Goal: Transaction & Acquisition: Subscribe to service/newsletter

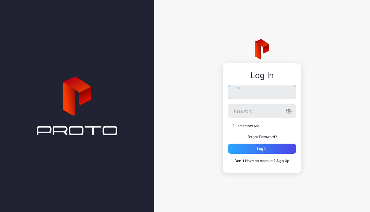
type input "**********"
click at [262, 148] on button "Log in" at bounding box center [262, 148] width 68 height 10
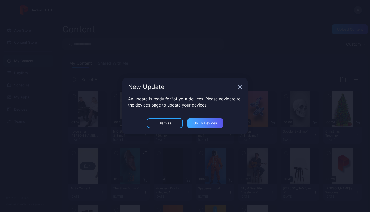
click at [198, 123] on div "Go to devices" at bounding box center [205, 123] width 24 height 4
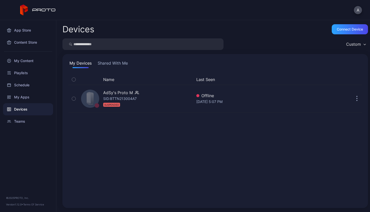
click at [0, 211] on nordpass-portal at bounding box center [0, 212] width 0 height 0
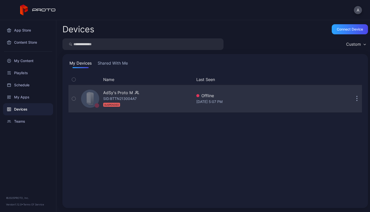
click at [357, 101] on icon "button" at bounding box center [357, 99] width 1 height 6
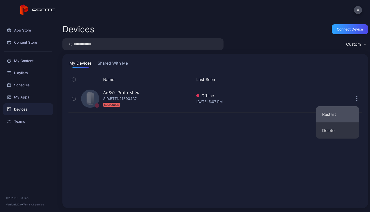
click at [333, 112] on button "Restart" at bounding box center [337, 114] width 43 height 16
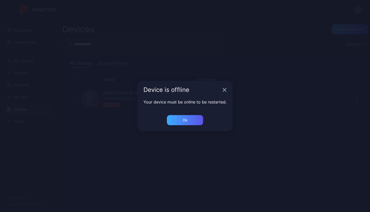
click at [190, 120] on div "Ok" at bounding box center [185, 120] width 36 height 10
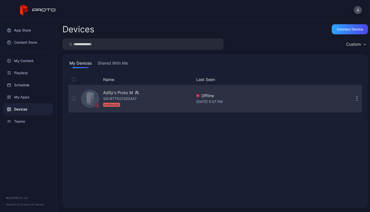
click at [143, 99] on div "AdSy's Proto M SID: BTTN213004A7 SUSPENDED" at bounding box center [135, 98] width 113 height 25
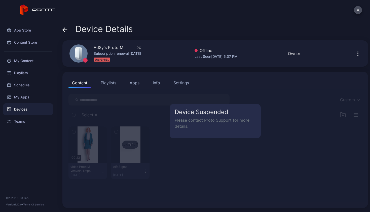
click at [180, 84] on div "Settings" at bounding box center [182, 83] width 16 height 6
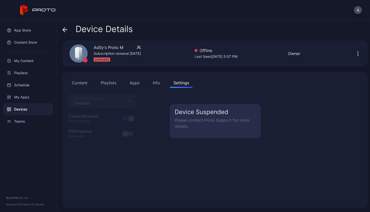
click at [355, 52] on icon "button" at bounding box center [358, 54] width 6 height 6
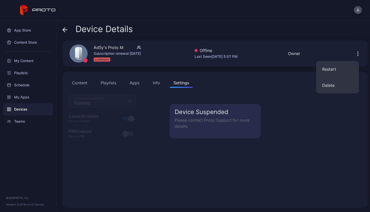
click at [355, 52] on icon "button" at bounding box center [358, 54] width 6 height 6
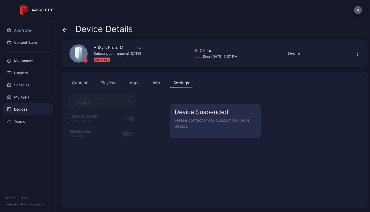
click at [358, 10] on button "A" at bounding box center [358, 10] width 8 height 8
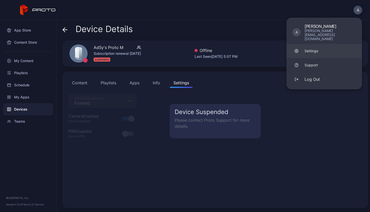
click at [319, 45] on link "Settings" at bounding box center [325, 51] width 76 height 14
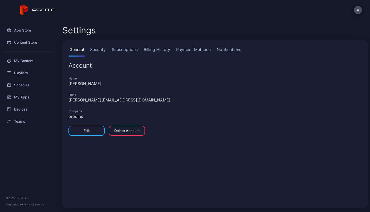
click at [193, 49] on link "Payment Methods" at bounding box center [193, 51] width 37 height 10
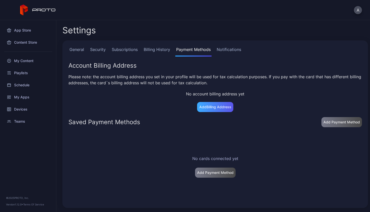
click at [205, 108] on div "Add Billing Address" at bounding box center [215, 107] width 32 height 4
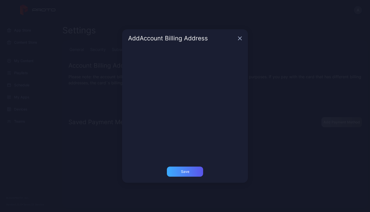
click at [178, 170] on div "Save" at bounding box center [185, 171] width 36 height 10
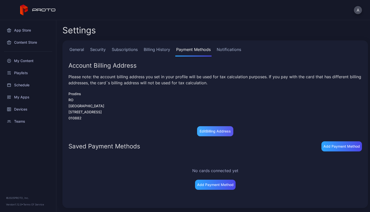
click at [220, 132] on div "Edit Billing Address" at bounding box center [215, 131] width 31 height 4
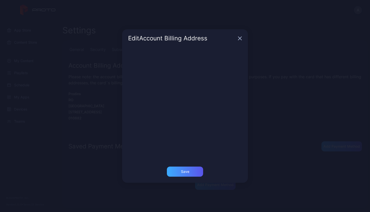
click at [184, 171] on div "Save" at bounding box center [185, 171] width 8 height 4
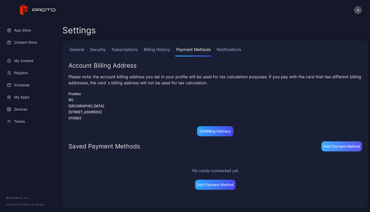
click at [336, 149] on div "Add Payment Method" at bounding box center [342, 146] width 41 height 10
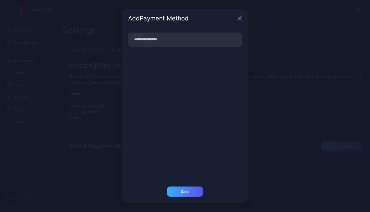
click at [187, 195] on div "Save" at bounding box center [185, 191] width 36 height 10
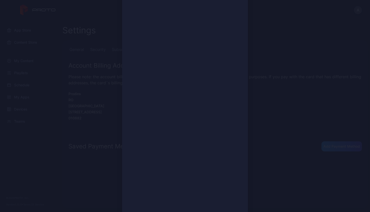
scroll to position [71, 0]
click at [171, 208] on div "Save" at bounding box center [185, 208] width 36 height 10
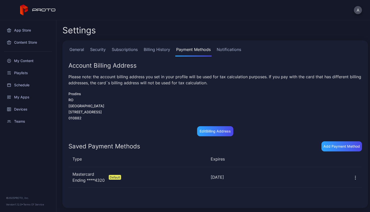
scroll to position [0, 0]
click at [130, 49] on link "Subscriptions" at bounding box center [125, 51] width 28 height 10
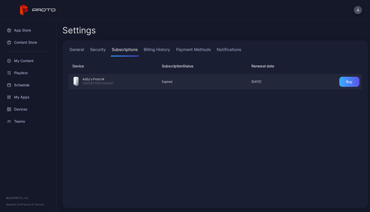
click at [346, 82] on div "Buy" at bounding box center [349, 82] width 6 height 4
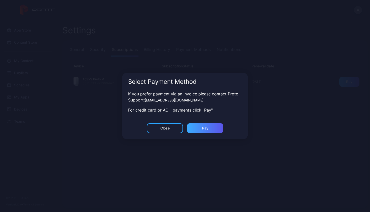
click at [206, 130] on div "Pay" at bounding box center [205, 128] width 6 height 4
